Goal: Task Accomplishment & Management: Use online tool/utility

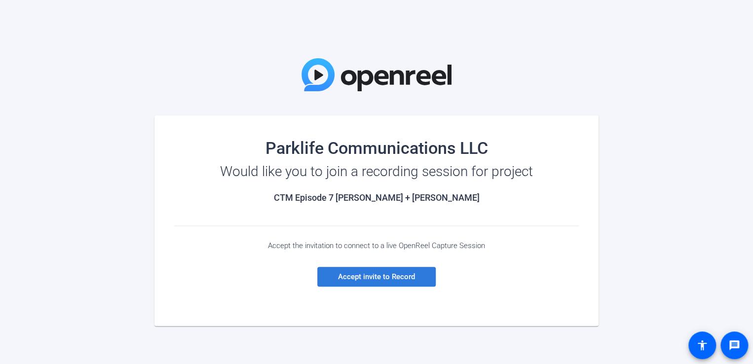
click at [365, 275] on span "Accept invite to Record" at bounding box center [376, 276] width 77 height 9
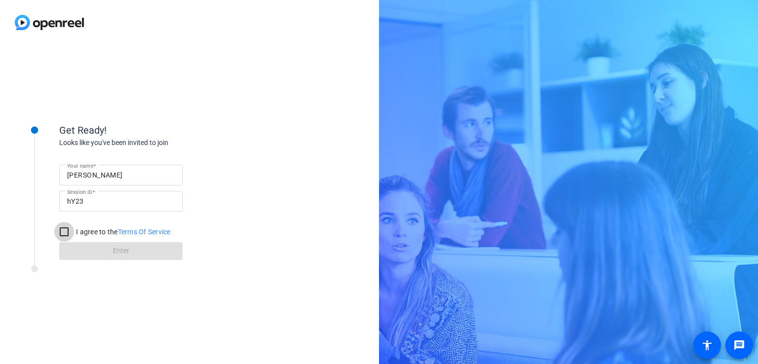
click at [63, 231] on input "I agree to the Terms Of Service" at bounding box center [64, 232] width 20 height 20
checkbox input "true"
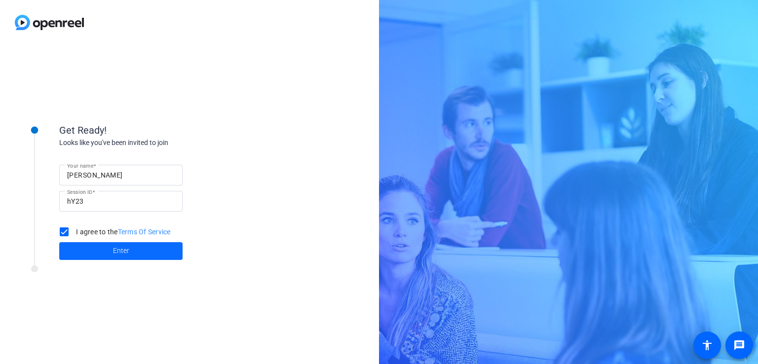
click at [96, 252] on span at bounding box center [120, 251] width 123 height 24
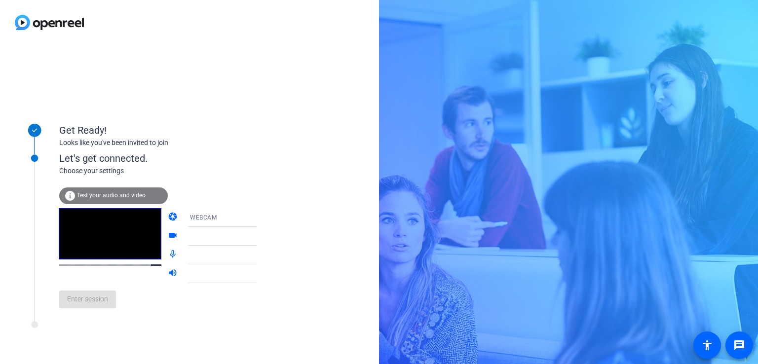
click at [230, 216] on div "WEBCAM" at bounding box center [227, 217] width 74 height 12
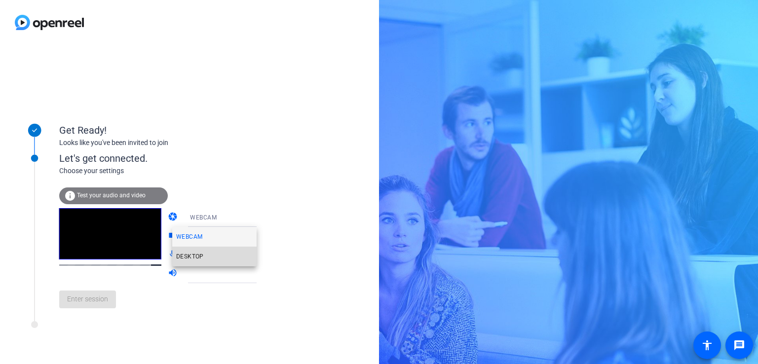
click at [203, 251] on mat-option "DESKTOP" at bounding box center [214, 257] width 84 height 20
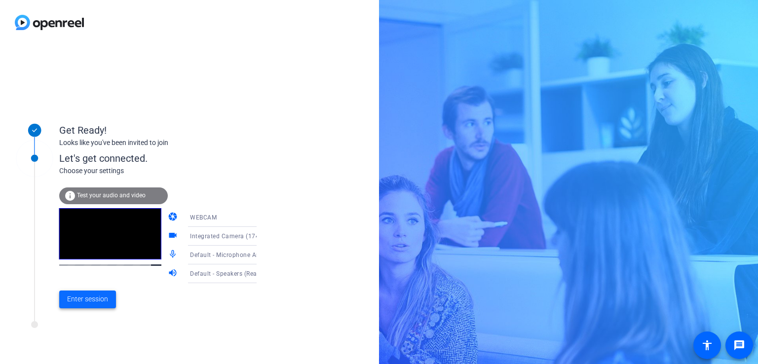
click at [92, 295] on span "Enter session" at bounding box center [87, 299] width 41 height 10
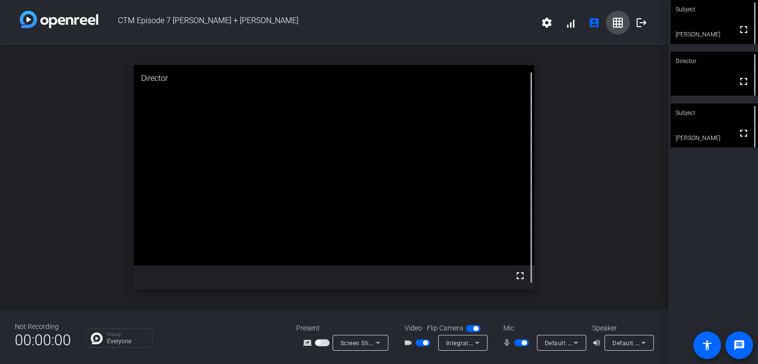
click at [617, 19] on mat-icon "grid_on" at bounding box center [618, 23] width 12 height 12
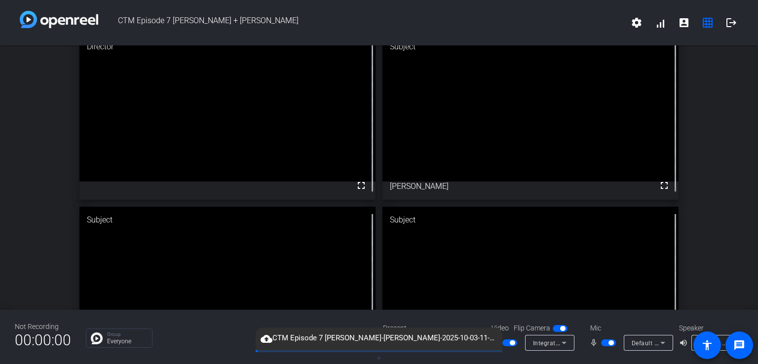
scroll to position [28, 0]
